Goal: Information Seeking & Learning: Learn about a topic

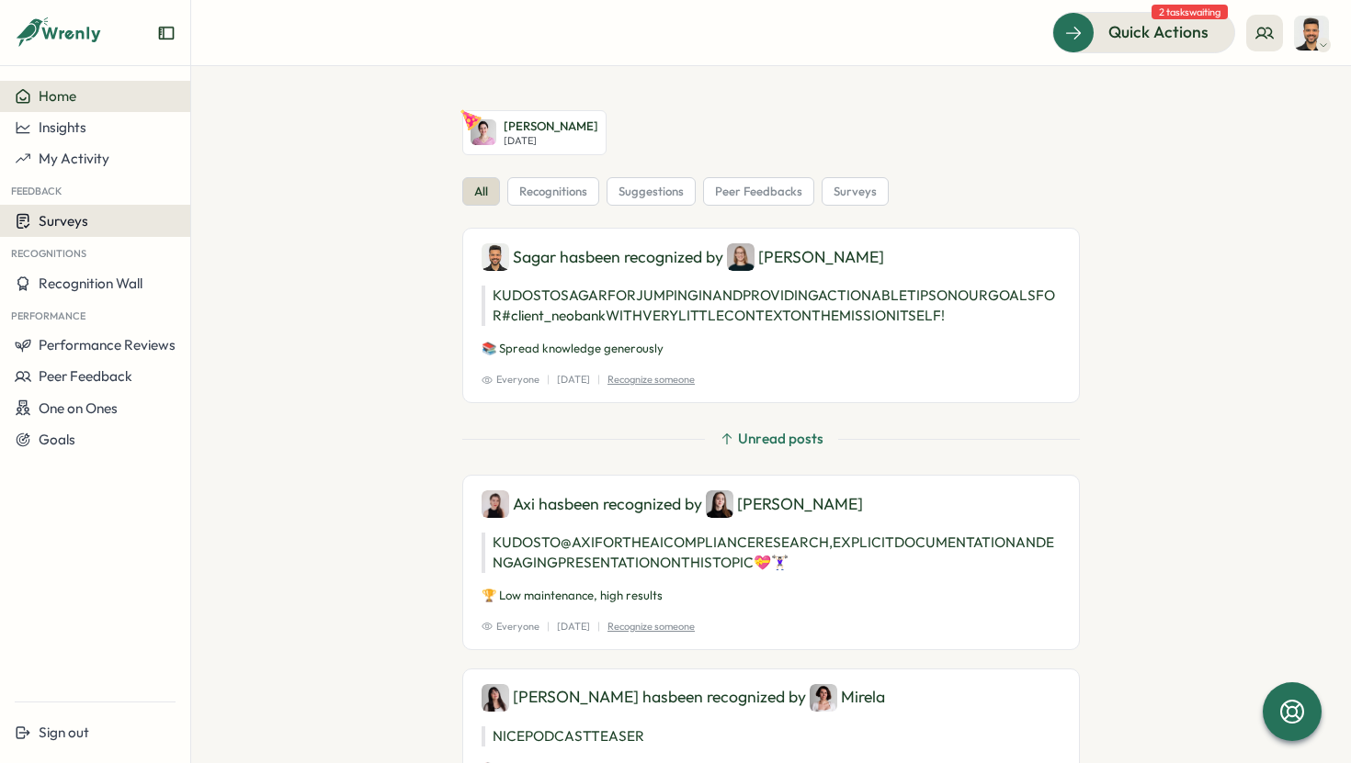
click at [120, 217] on div "Surveys" at bounding box center [95, 220] width 161 height 17
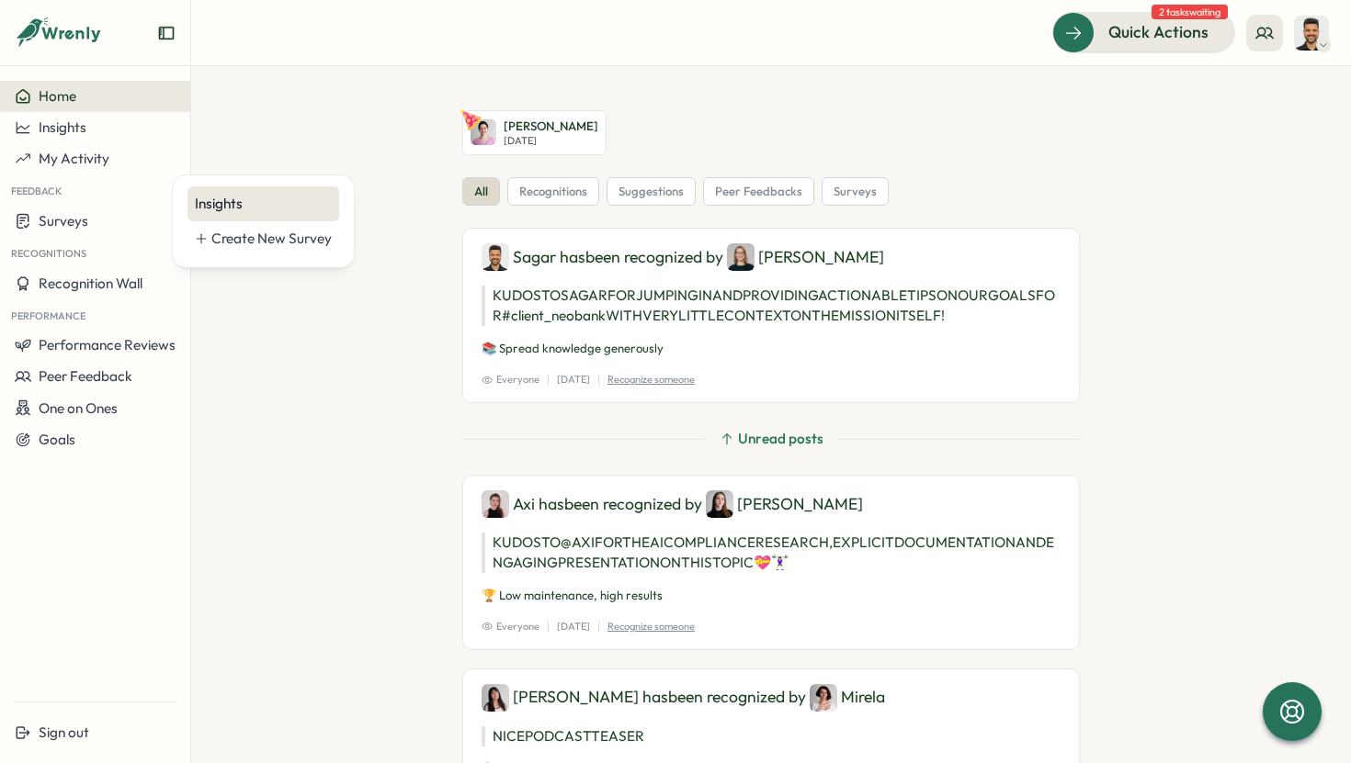
click at [248, 196] on div "Insights" at bounding box center [263, 204] width 137 height 20
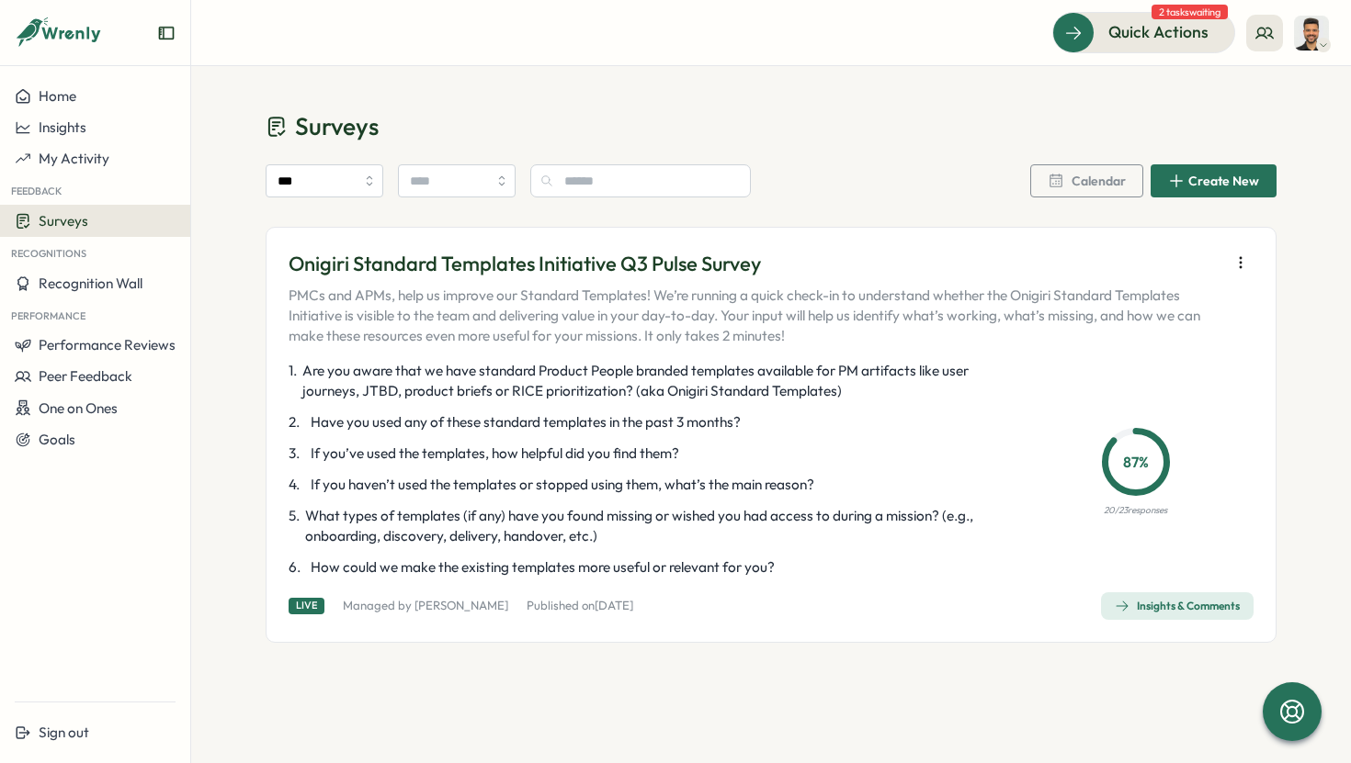
click at [1148, 604] on div "Insights & Comments" at bounding box center [1176, 606] width 125 height 15
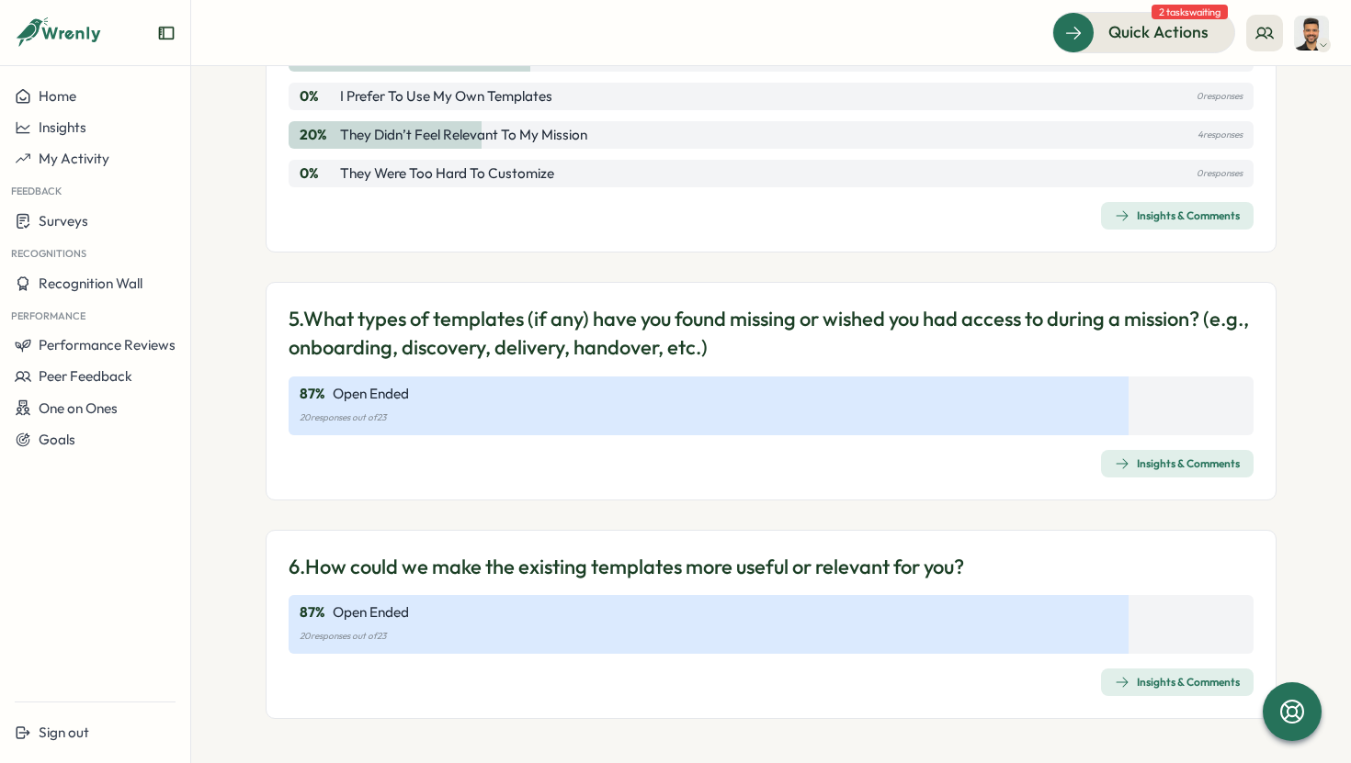
scroll to position [1112, 0]
click at [1187, 463] on div "Insights & Comments" at bounding box center [1176, 465] width 125 height 15
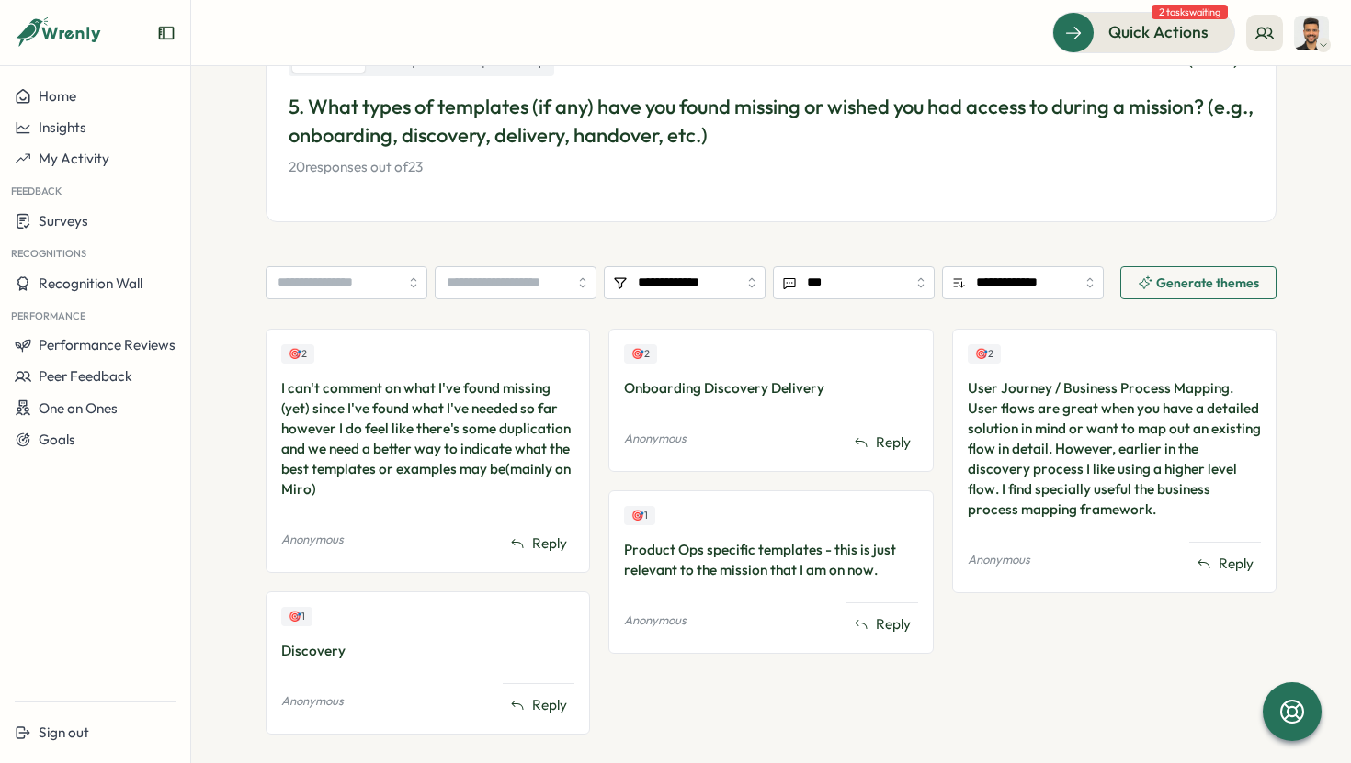
scroll to position [256, 0]
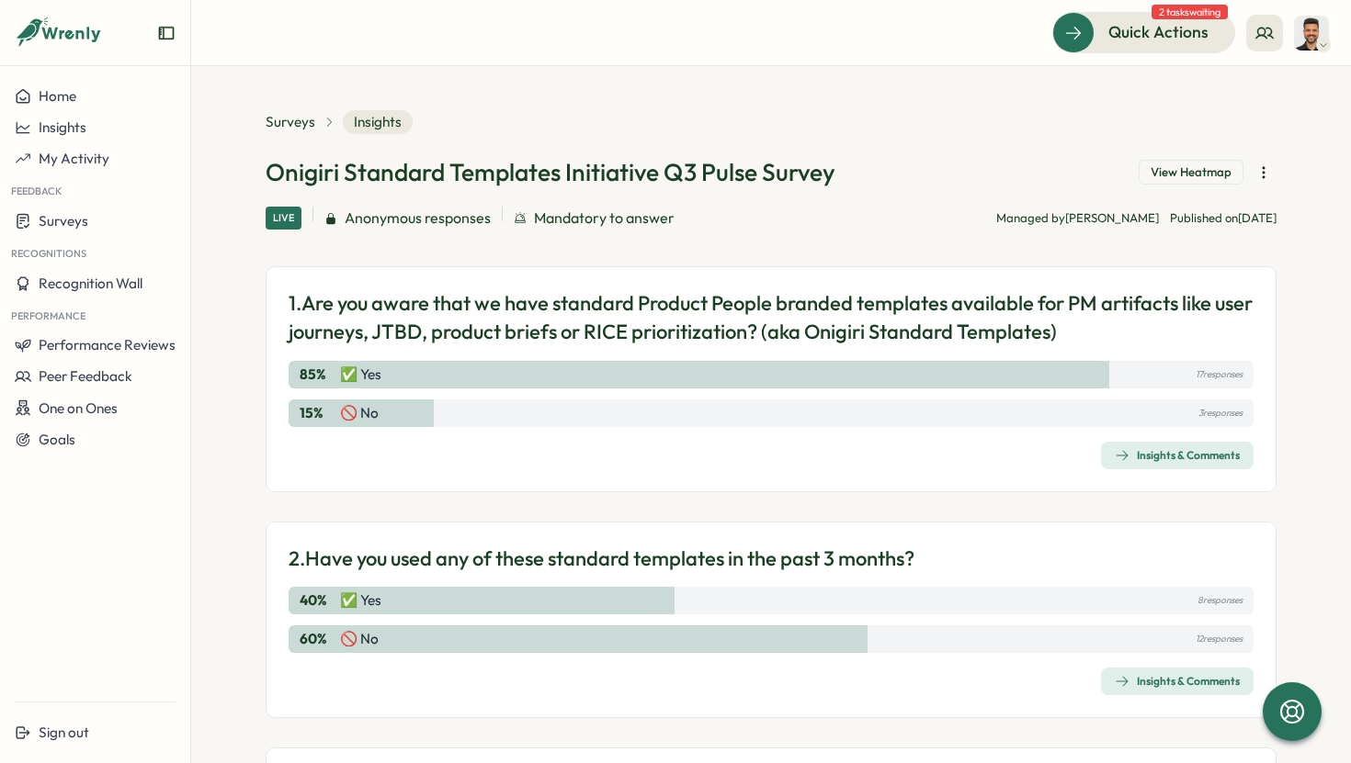
scroll to position [344, 0]
